Goal: Task Accomplishment & Management: Manage account settings

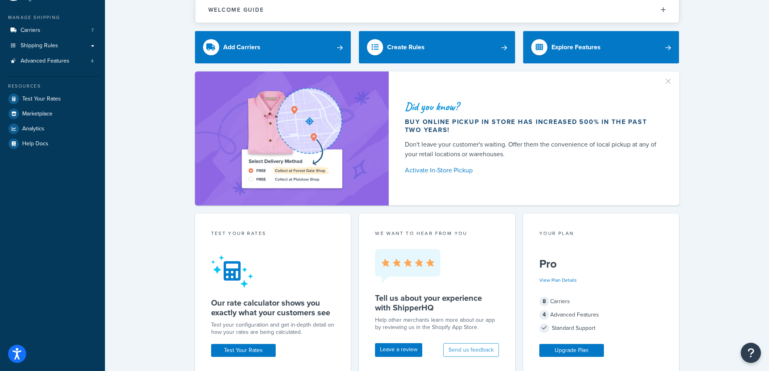
scroll to position [40, 0]
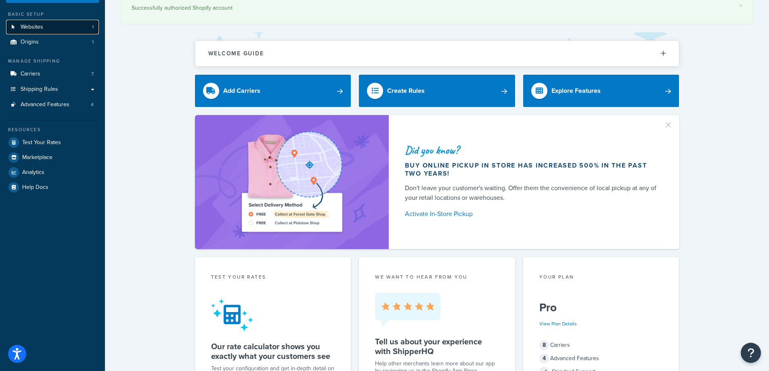
click at [52, 24] on link "Websites 1" at bounding box center [52, 27] width 93 height 15
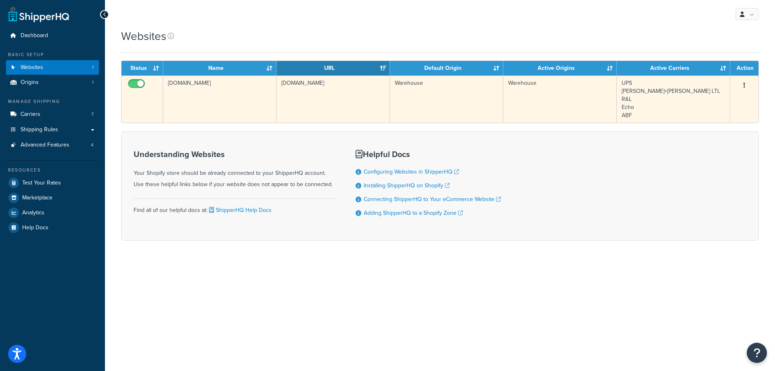
click at [743, 87] on button "button" at bounding box center [744, 85] width 11 height 13
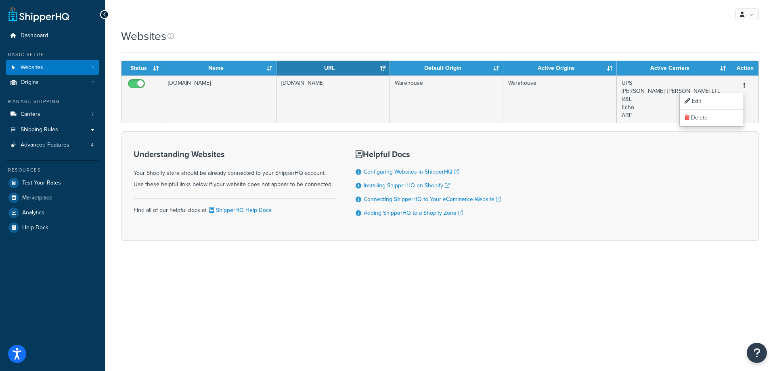
click at [464, 6] on div "My Profile Billing Global Settings Contact Us Logout" at bounding box center [440, 14] width 670 height 28
click at [44, 84] on link "Origins 1" at bounding box center [52, 82] width 93 height 15
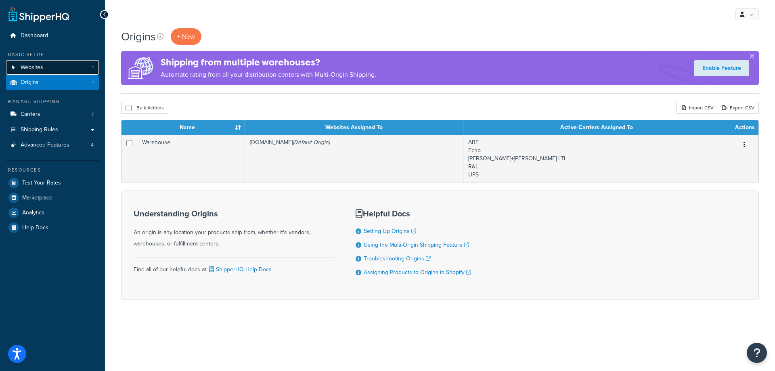
click at [58, 72] on link "Websites 1" at bounding box center [52, 67] width 93 height 15
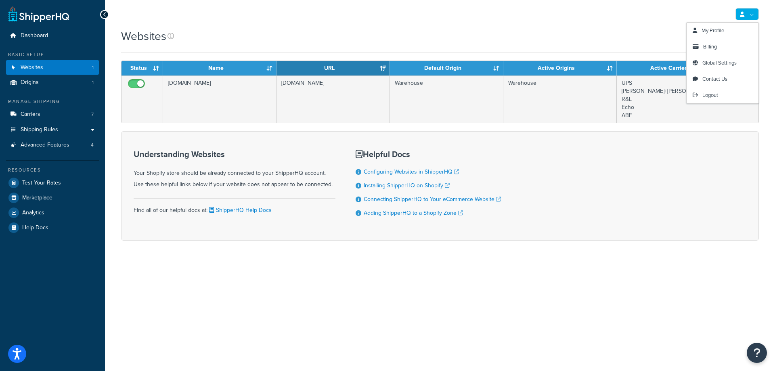
drag, startPoint x: 741, startPoint y: 19, endPoint x: 456, endPoint y: 0, distance: 286.0
click at [456, 0] on div "My Profile Billing Global Settings Contact Us Logout" at bounding box center [440, 14] width 670 height 28
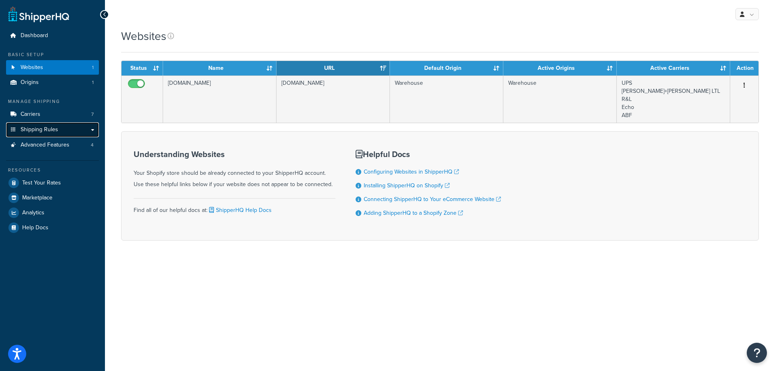
click at [85, 133] on link "Shipping Rules" at bounding box center [52, 129] width 93 height 15
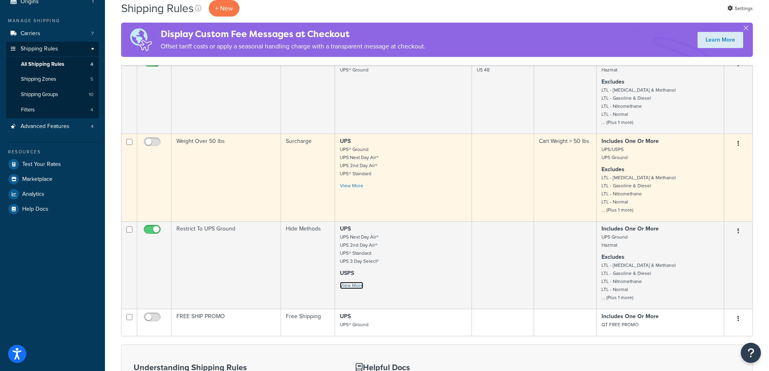
scroll to position [86, 0]
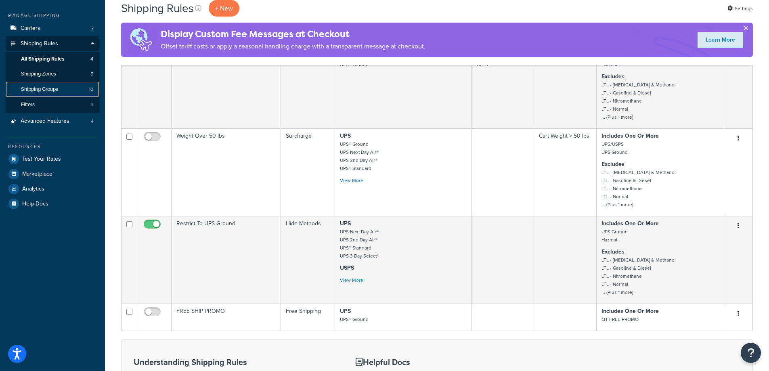
click at [46, 82] on link "Shipping Groups 10" at bounding box center [52, 89] width 93 height 15
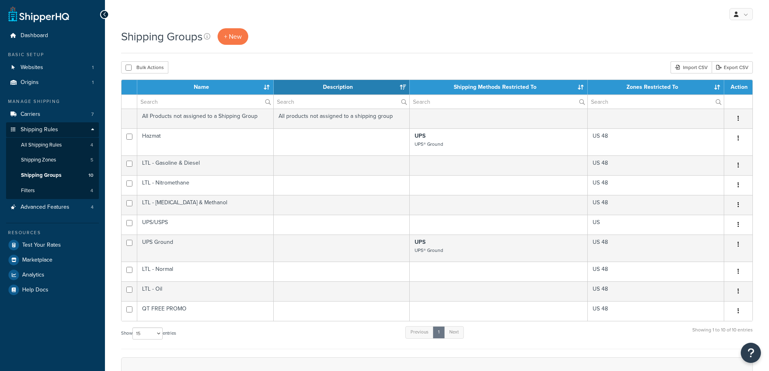
select select "15"
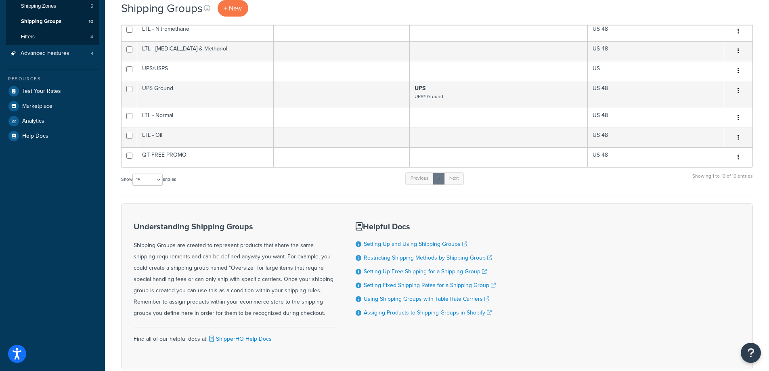
scroll to position [80, 0]
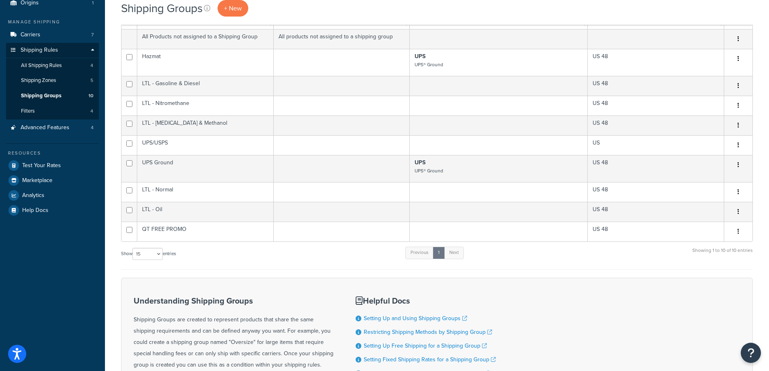
click at [731, 277] on form "Name Description Shipping Methods Restricted To Zones Restricted To Action All …" at bounding box center [437, 222] width 632 height 444
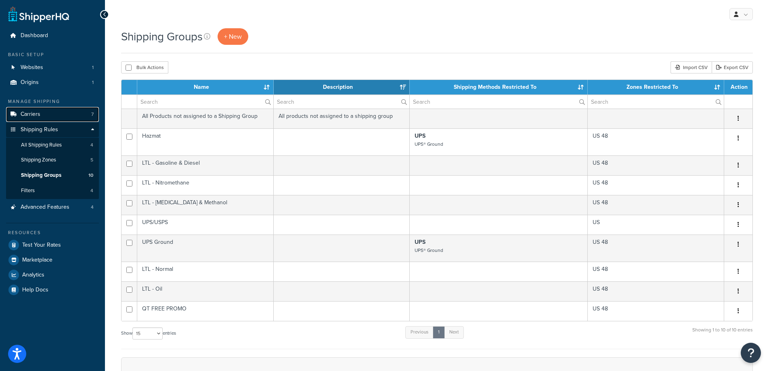
click at [34, 107] on link "Carriers 7" at bounding box center [52, 114] width 93 height 15
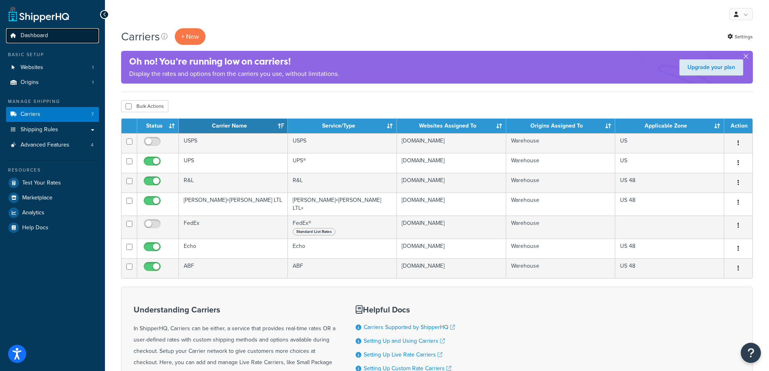
click at [34, 32] on span "Dashboard" at bounding box center [34, 35] width 27 height 7
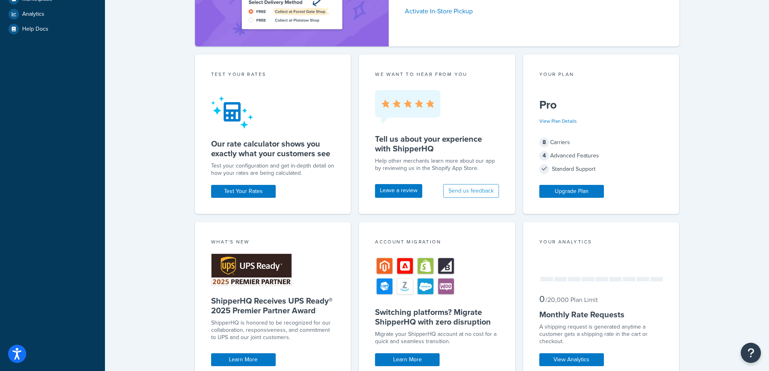
scroll to position [202, 0]
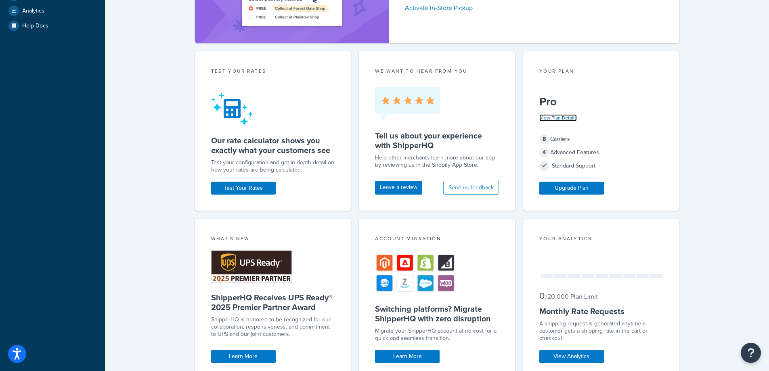
click at [547, 117] on link "View Plan Details" at bounding box center [558, 117] width 38 height 7
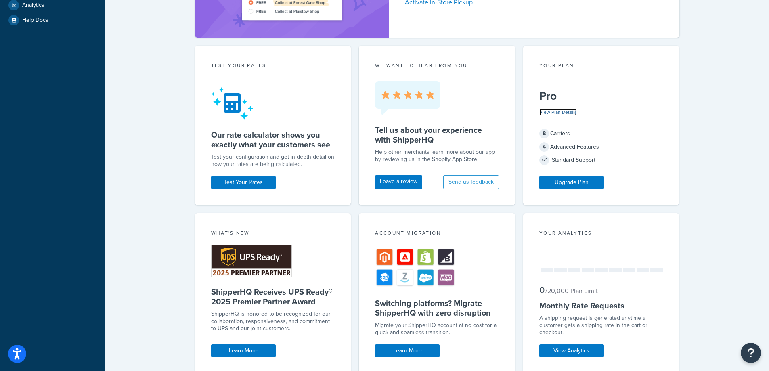
scroll to position [404, 0]
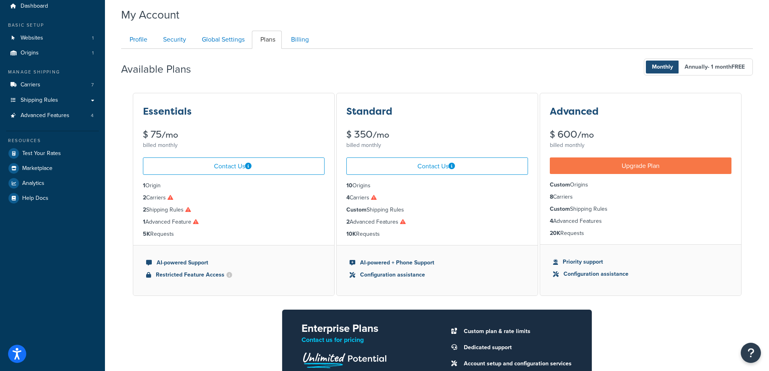
scroll to position [40, 0]
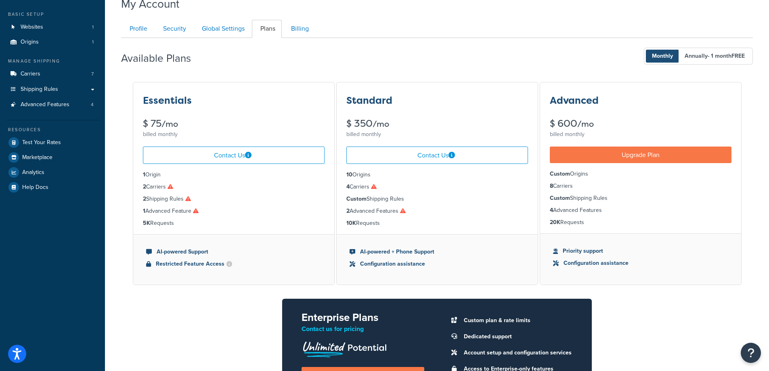
drag, startPoint x: 144, startPoint y: 175, endPoint x: 166, endPoint y: 166, distance: 24.3
click at [166, 167] on ul "1 Origin 2 Carriers 2 Shipping Rules 1 Advanced Feature 5K Requests" at bounding box center [233, 199] width 201 height 70
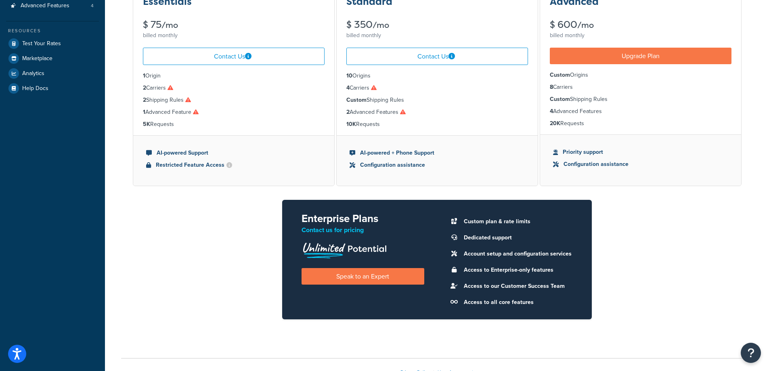
scroll to position [0, 0]
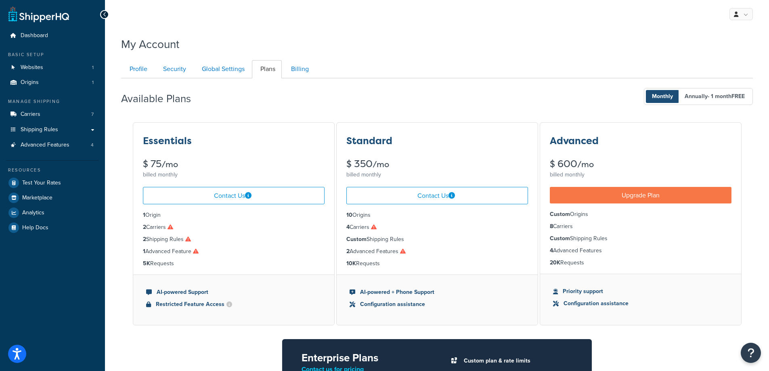
click at [403, 55] on div "My Account Contact Us Send Us A Message Contact Information Name * Email * Comp…" at bounding box center [437, 288] width 664 height 513
click at [756, 190] on div "My Account Contact Us Send Us A Message Contact Information Name * Email * Comp…" at bounding box center [437, 288] width 664 height 513
click at [434, 119] on div "Available Plans Monthly Annually - 1 month FREE Essentials $ 75 /mo billed mont…" at bounding box center [437, 274] width 632 height 393
click at [302, 69] on link "Billing" at bounding box center [299, 69] width 33 height 18
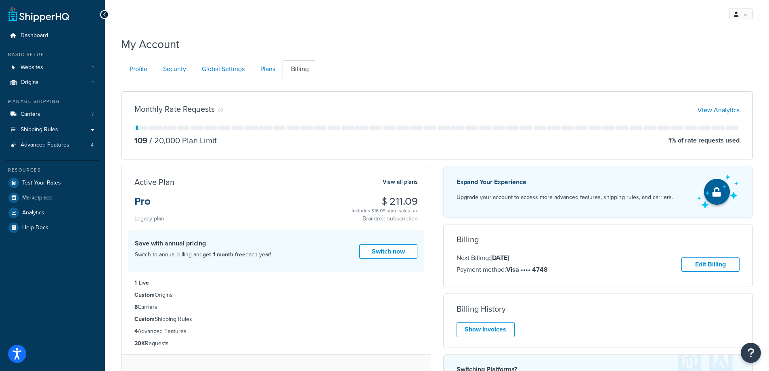
scroll to position [78, 0]
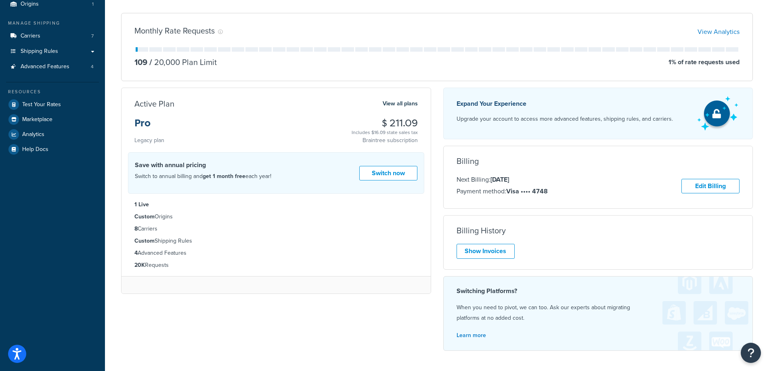
drag, startPoint x: 134, startPoint y: 121, endPoint x: 416, endPoint y: 120, distance: 281.7
click at [416, 120] on div "Active Plan View all plans Pro Legacy plan $ 211.09 Includes $16.09 state sales…" at bounding box center [275, 121] width 309 height 47
click at [302, 118] on div "Pro Legacy plan $ 211.09 Includes $16.09 state sales tax Braintree subscription" at bounding box center [275, 131] width 283 height 27
click at [406, 104] on link "View all plans" at bounding box center [400, 103] width 35 height 10
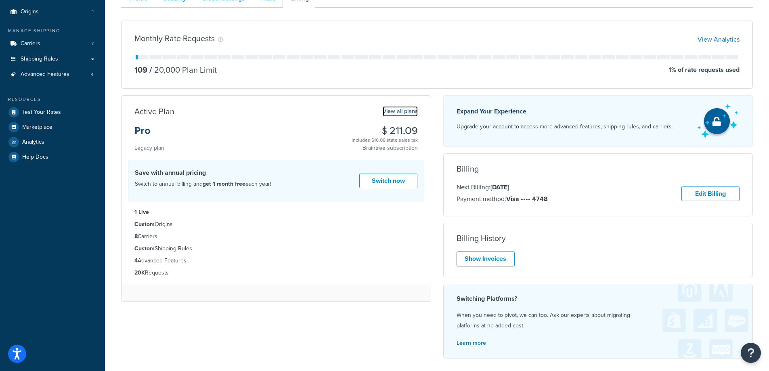
scroll to position [0, 0]
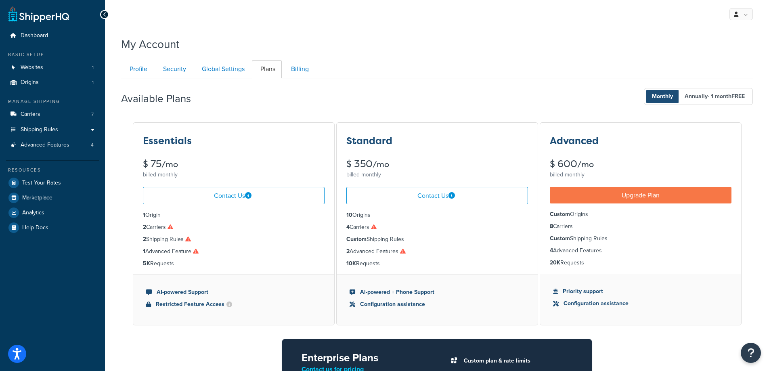
click at [327, 261] on ul "1 Origin 2 Carriers 2 Shipping Rules 1 Advanced Feature 5K Requests" at bounding box center [233, 239] width 201 height 70
drag, startPoint x: 186, startPoint y: 37, endPoint x: 181, endPoint y: 9, distance: 28.4
click at [186, 37] on div "My Account" at bounding box center [437, 42] width 632 height 20
click at [214, 49] on div "My Account" at bounding box center [437, 42] width 632 height 20
click at [35, 83] on span "Origins" at bounding box center [30, 82] width 18 height 7
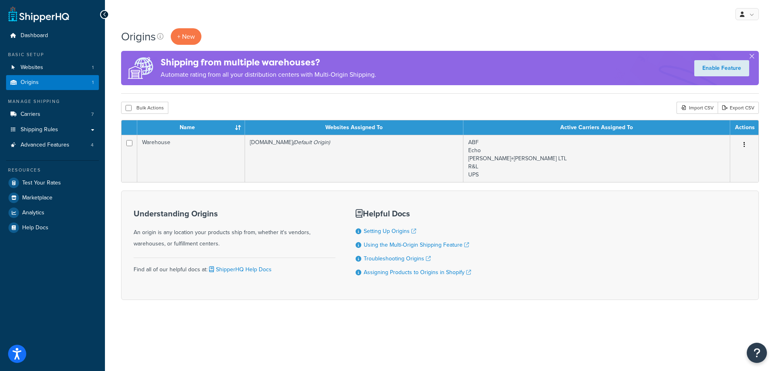
click at [178, 325] on div "Origins + New Shipping from multiple warehouses? Automate rating from all your …" at bounding box center [440, 178] width 670 height 300
click at [45, 66] on link "Websites 1" at bounding box center [52, 67] width 93 height 15
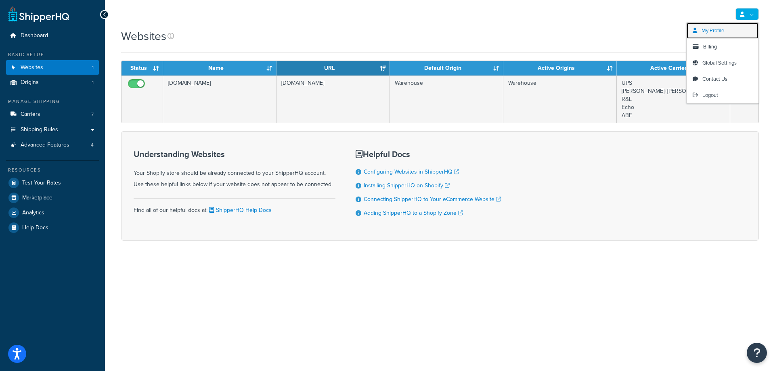
click at [733, 27] on link "My Profile" at bounding box center [723, 31] width 72 height 16
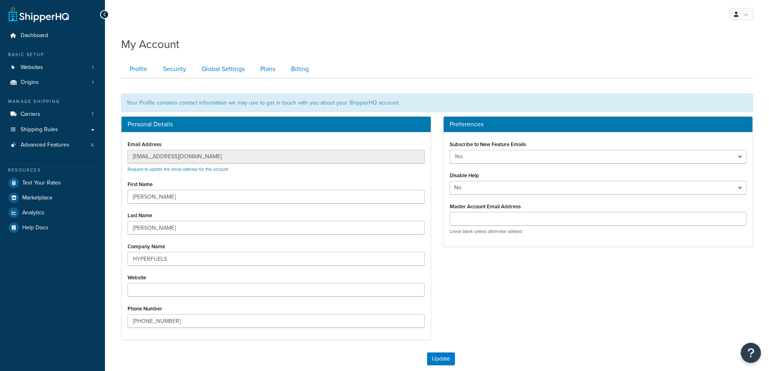
click at [228, 57] on div "Profile Security Global Settings Plans Billing Your Profile contains contact in…" at bounding box center [437, 214] width 632 height 317
click at [228, 71] on link "Global Settings" at bounding box center [222, 69] width 58 height 18
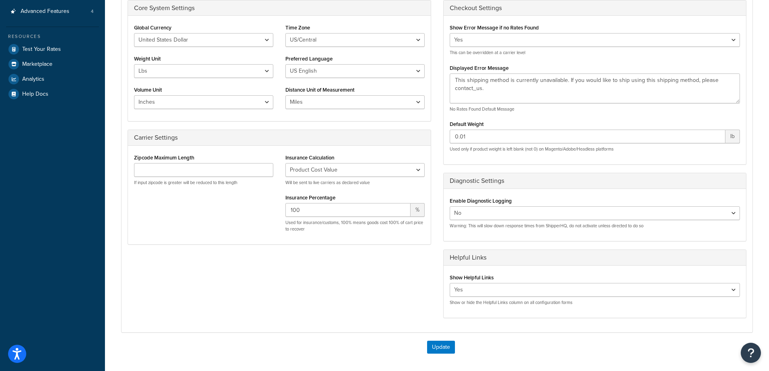
scroll to position [47, 0]
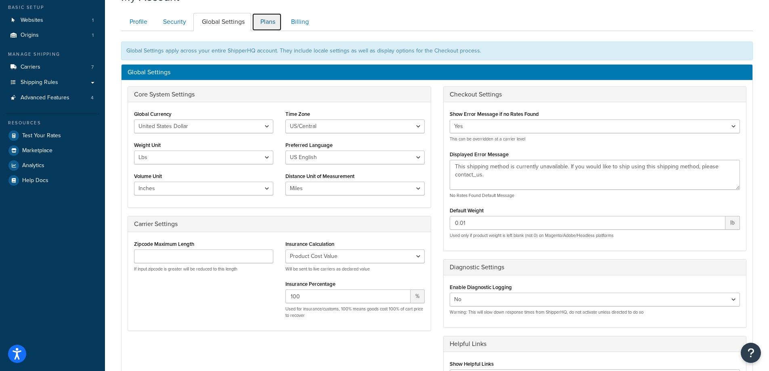
click at [264, 22] on link "Plans" at bounding box center [267, 22] width 30 height 18
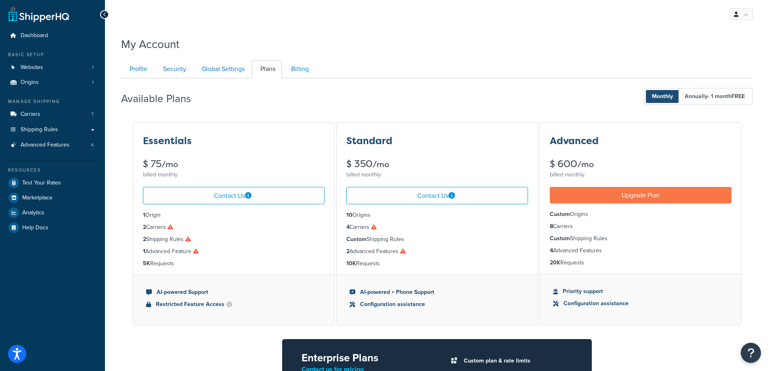
click at [355, 86] on div "Available Plans Monthly Annually - 1 month FREE" at bounding box center [437, 97] width 632 height 24
